Goal: Find specific page/section: Find specific page/section

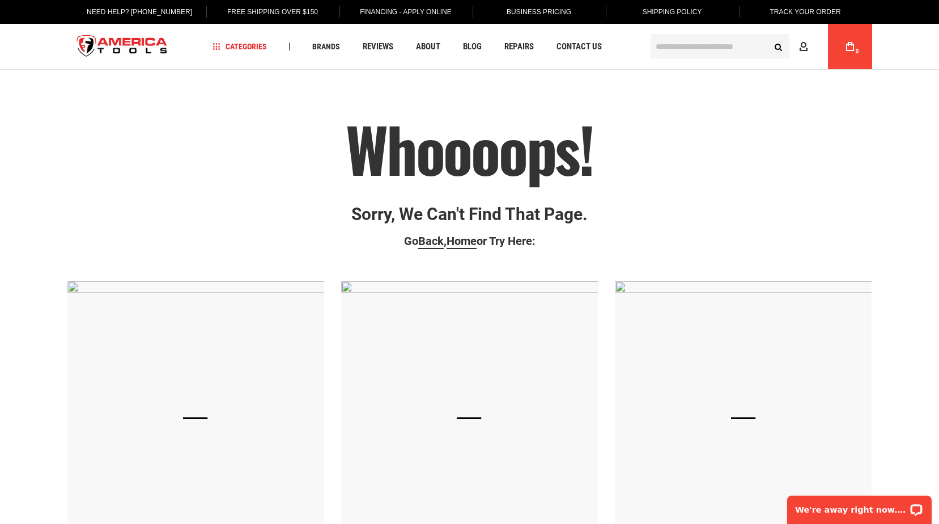
click at [679, 50] on input "text" at bounding box center [720, 46] width 139 height 25
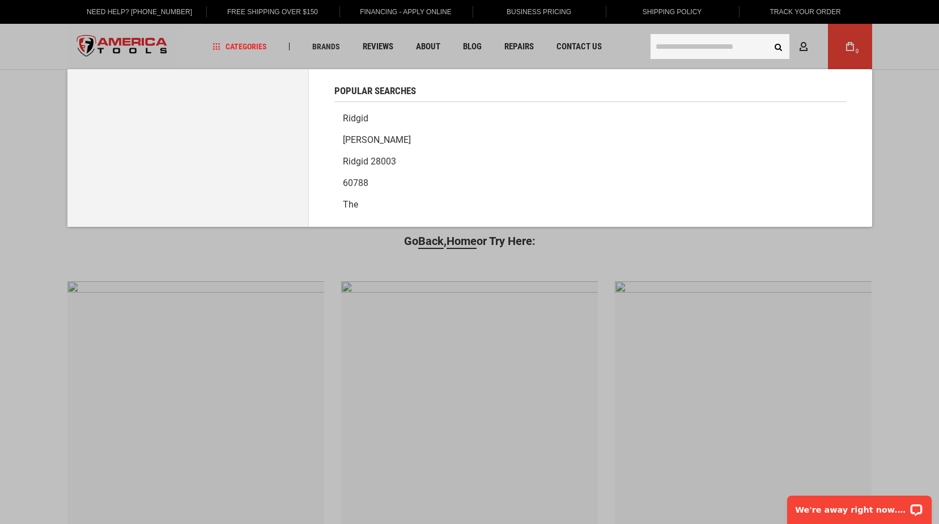
click at [360, 142] on link "[PERSON_NAME]" at bounding box center [590, 140] width 512 height 22
click at [683, 45] on input "text" at bounding box center [720, 46] width 139 height 25
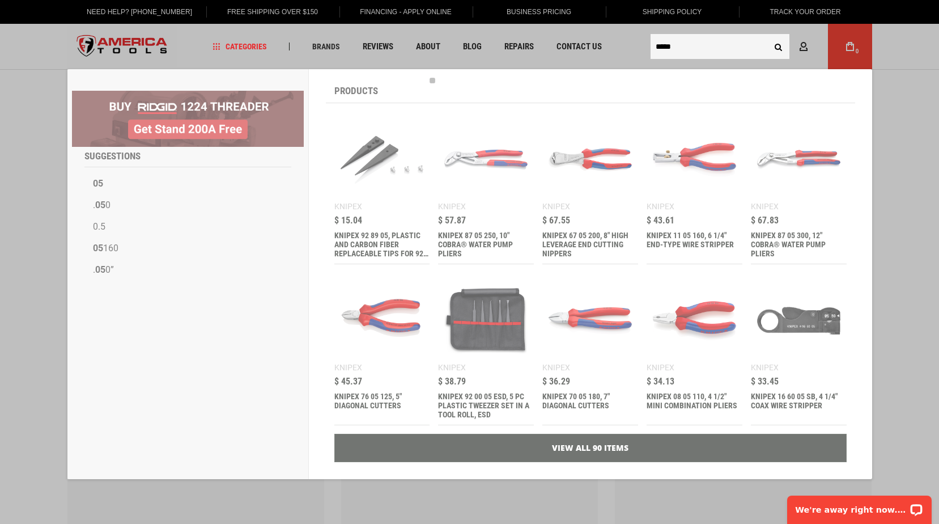
type input "*****"
click at [768, 36] on button "Search" at bounding box center [779, 47] width 22 height 22
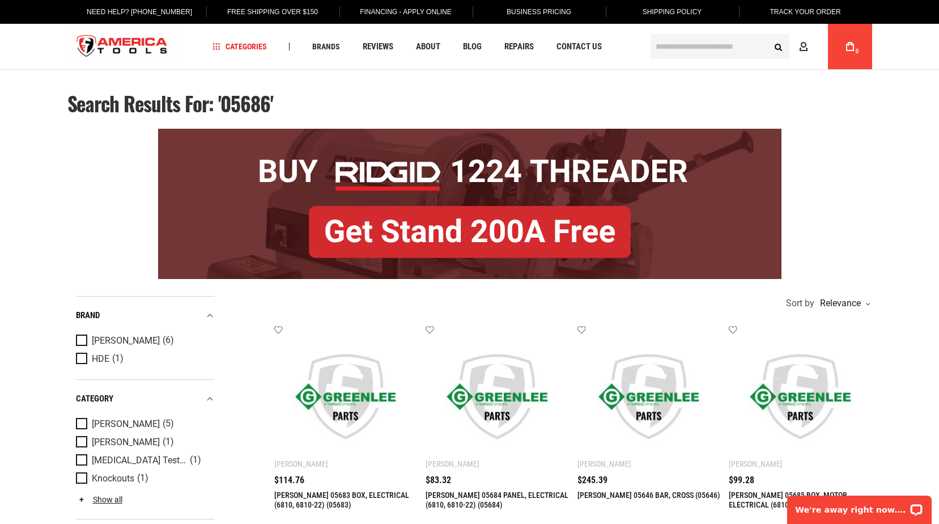
click at [646, 487] on div "Greenlee 05646 BAR, CROSS (05646) $245.39" at bounding box center [649, 499] width 143 height 46
click at [616, 491] on link "[PERSON_NAME] 05646 BAR, CROSS (05646)" at bounding box center [649, 494] width 143 height 9
